Goal: Find specific page/section: Find specific page/section

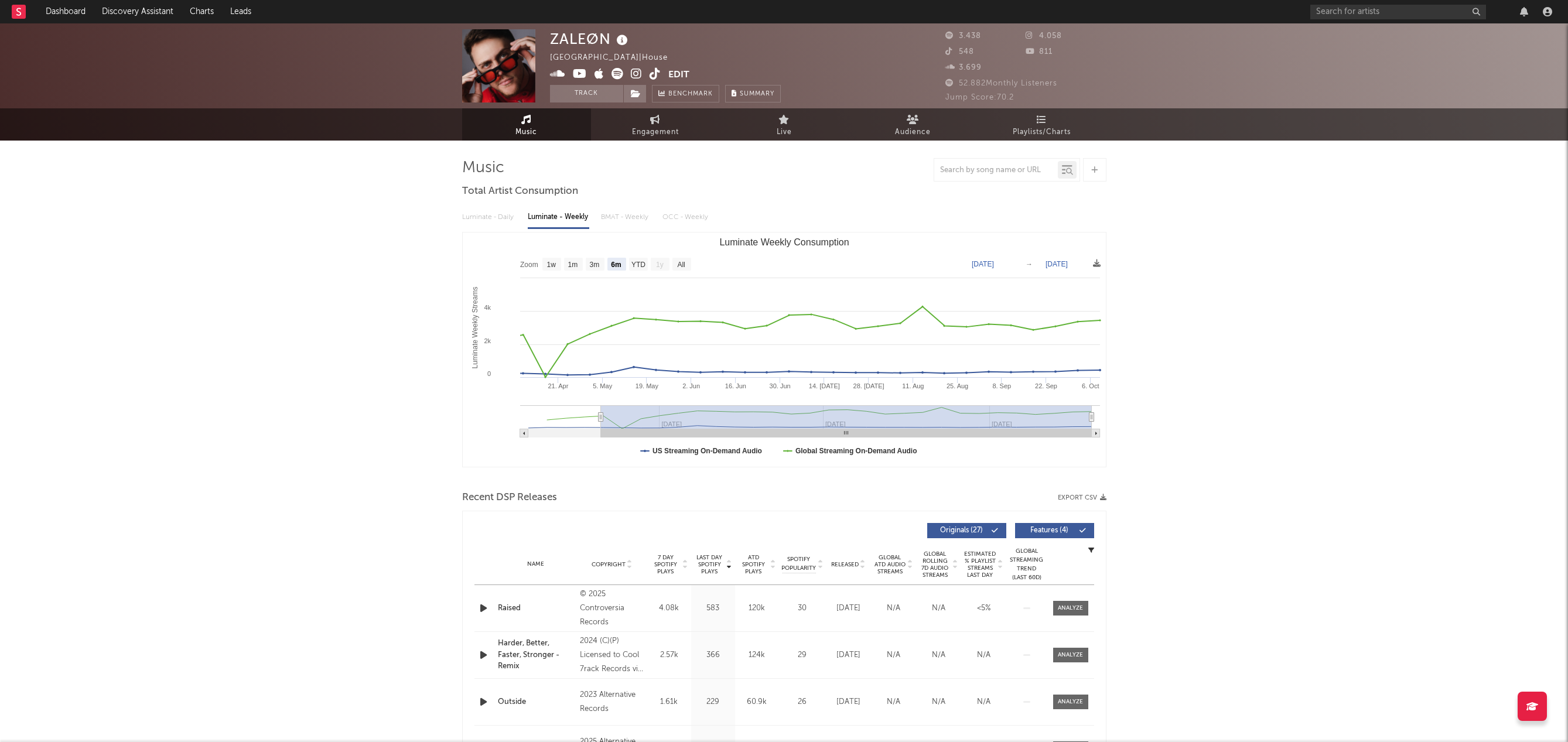
select select "6m"
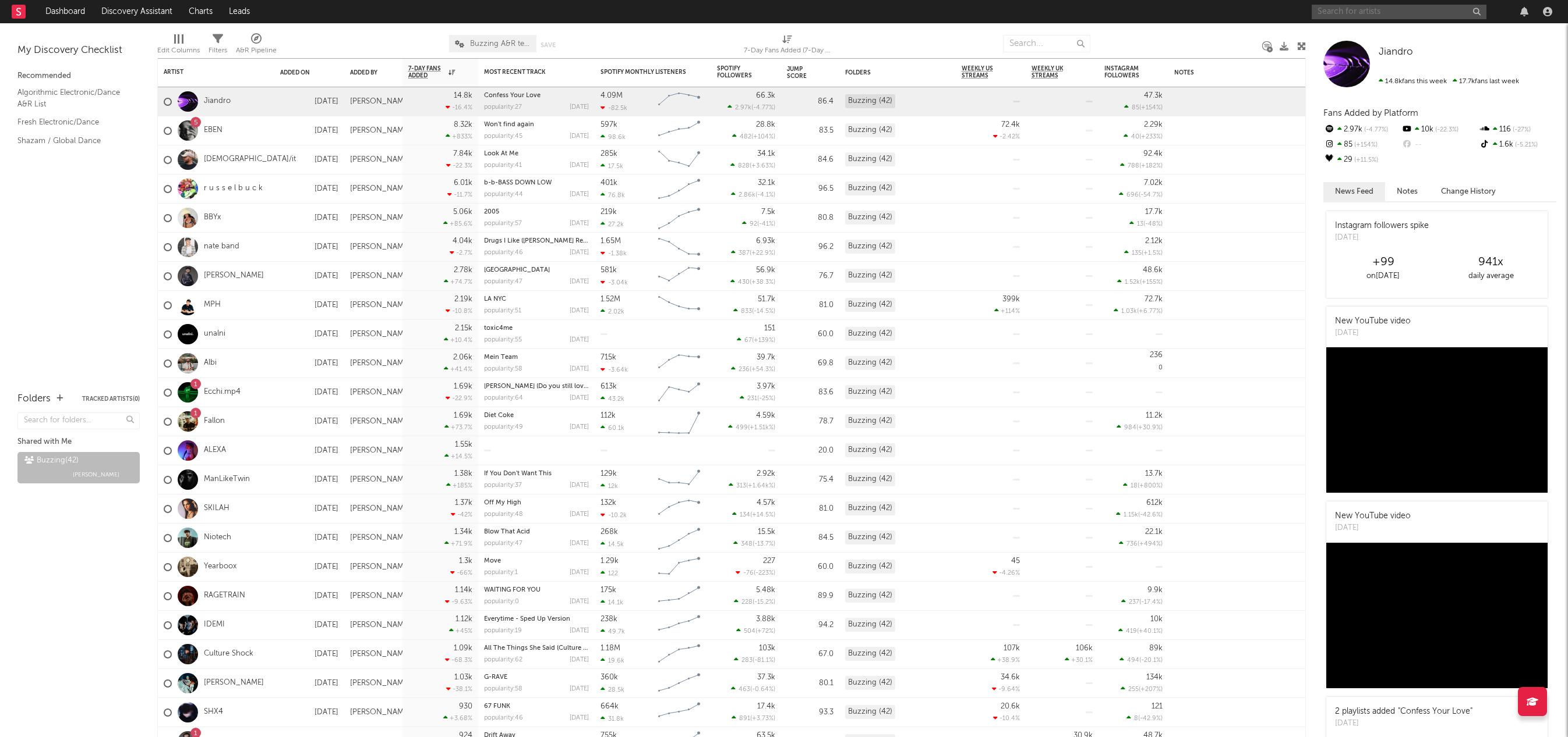
click at [1402, 16] on input "text" at bounding box center [1399, 12] width 174 height 15
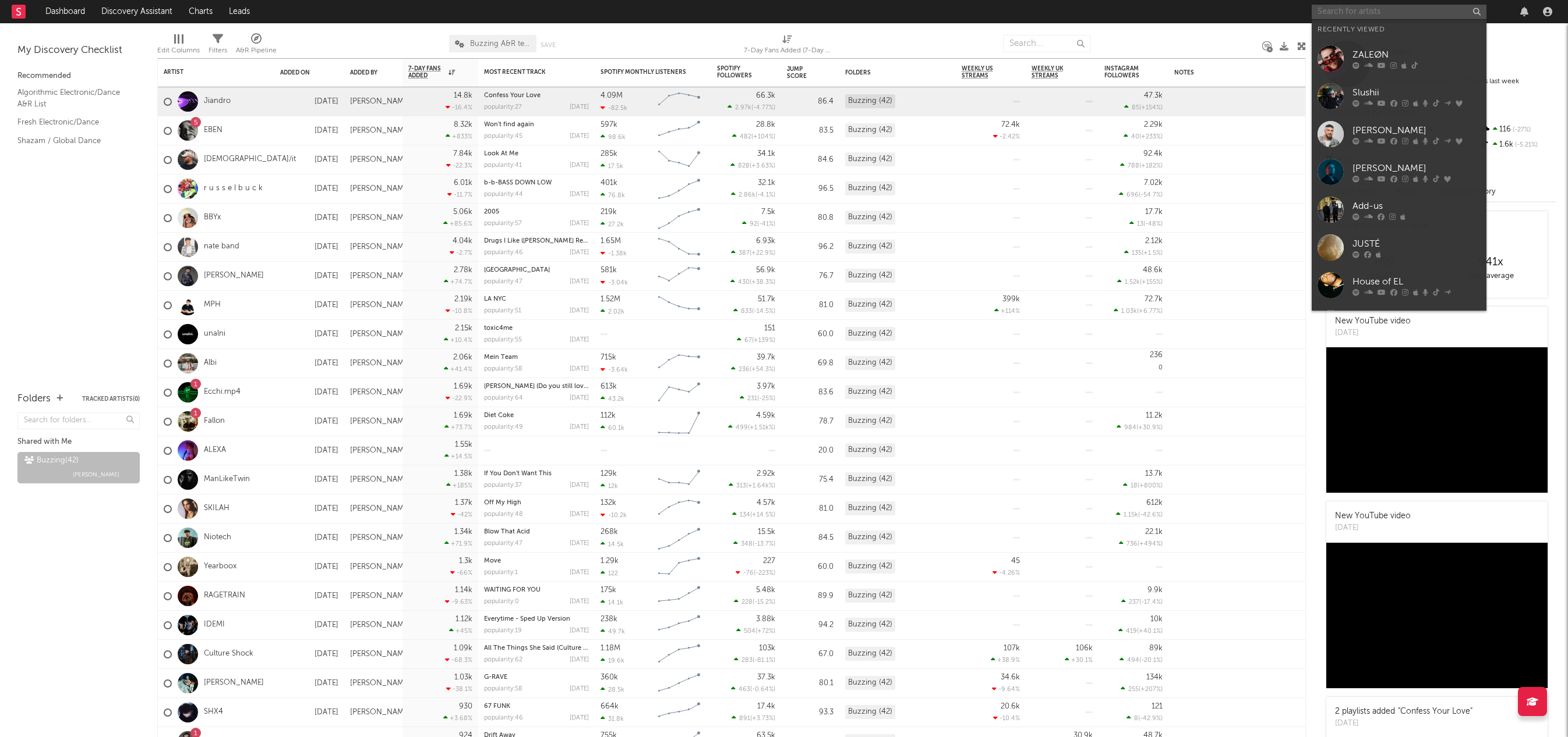
paste input "BEMET"
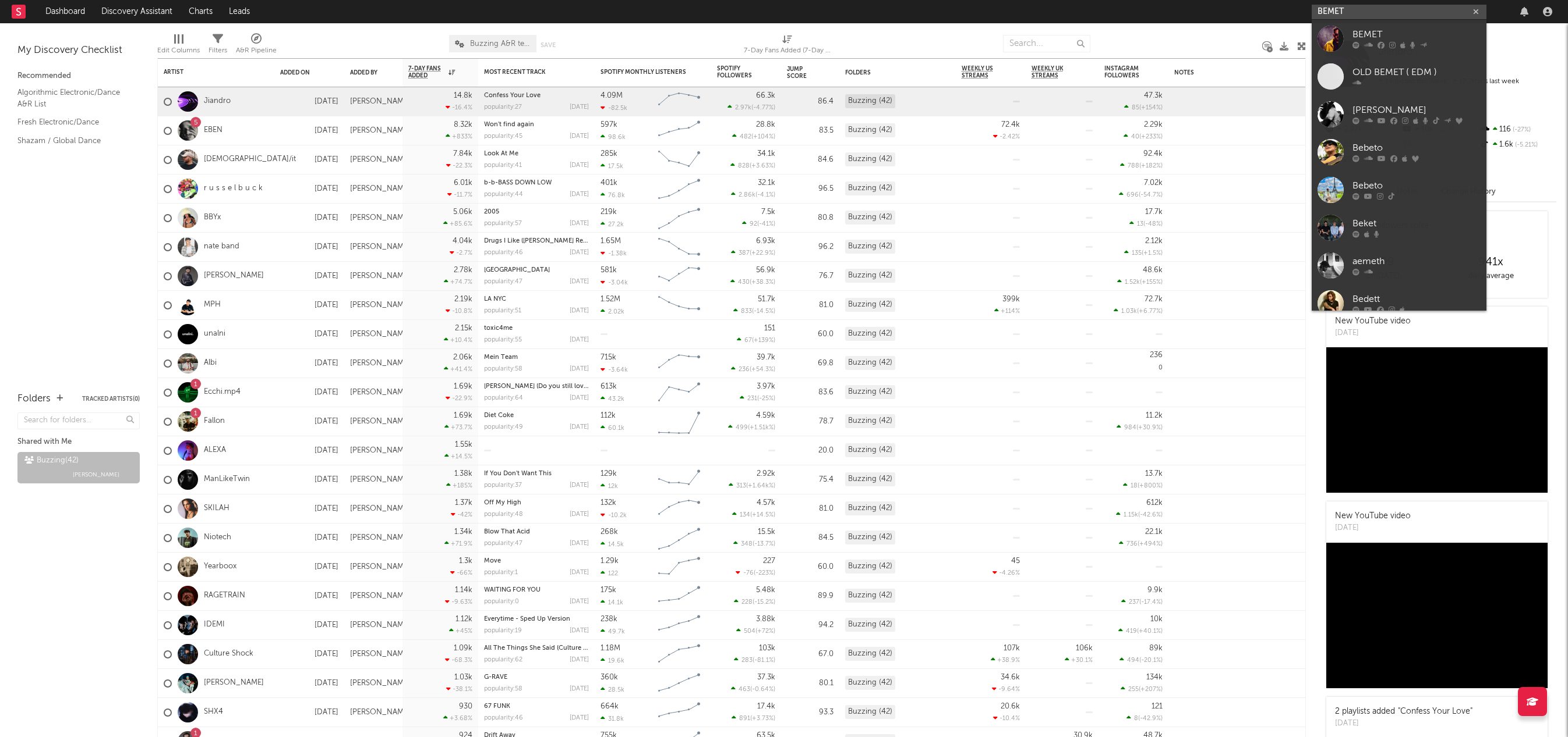
type input "BEMET"
click at [1405, 28] on div "BEMET" at bounding box center [1416, 35] width 128 height 14
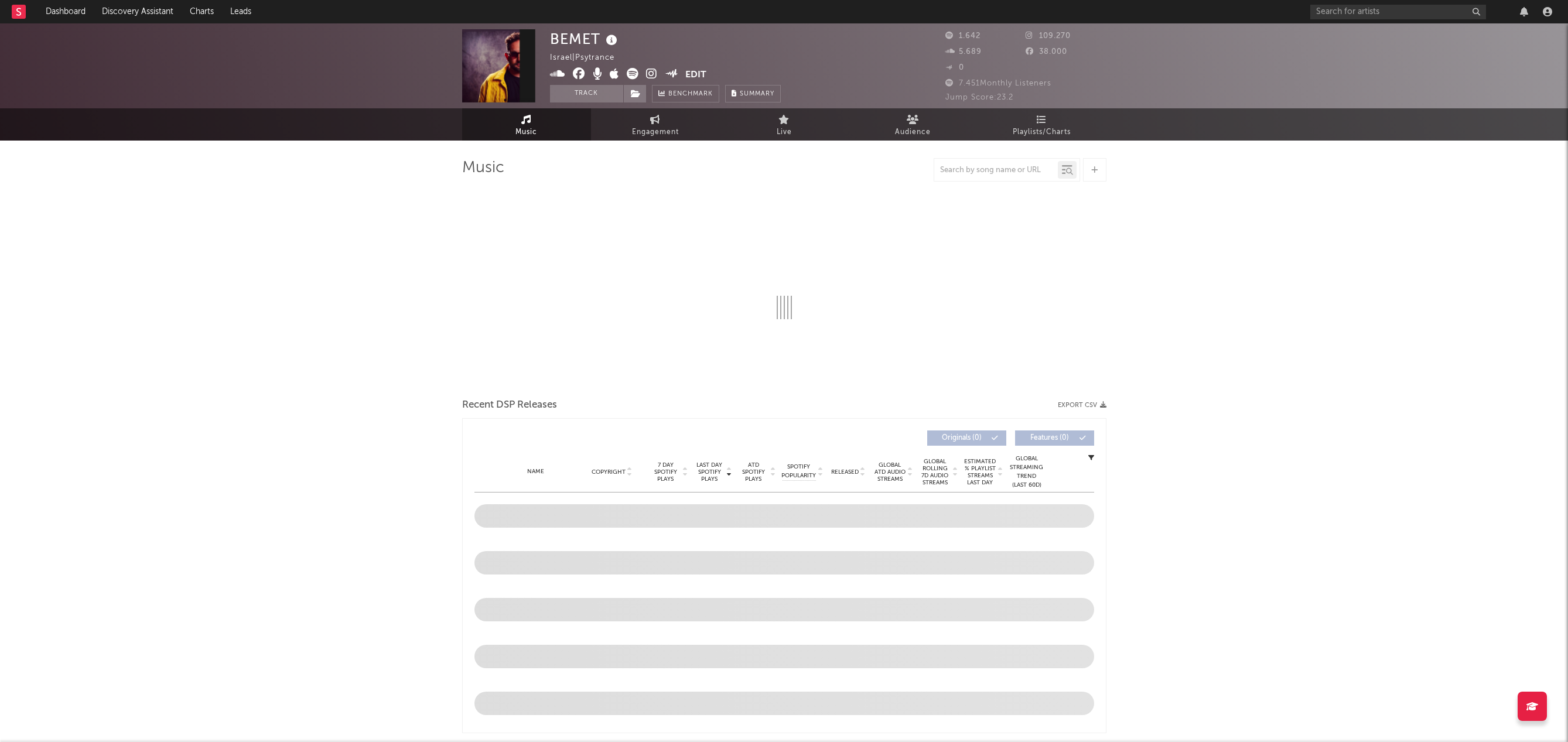
select select "1w"
